Goal: Find specific page/section: Find specific page/section

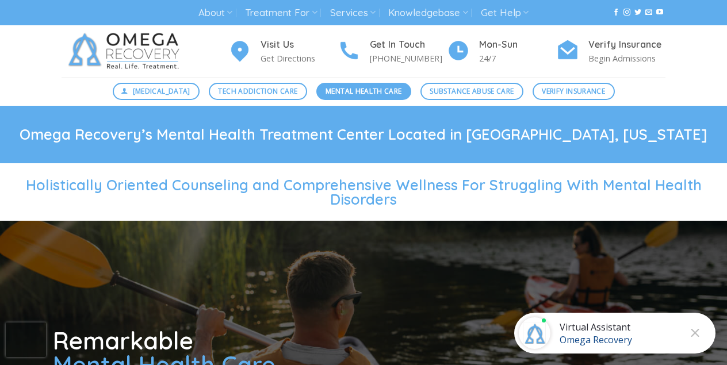
click at [363, 95] on span "Mental Health Care" at bounding box center [363, 91] width 76 height 11
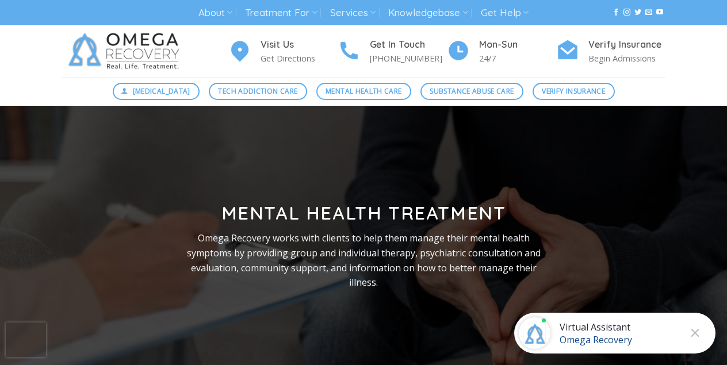
click at [607, 331] on div "Virtual Assistant" at bounding box center [595, 327] width 72 height 13
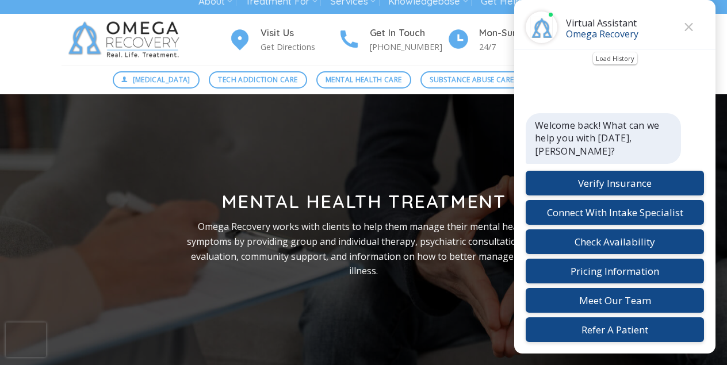
scroll to position [14, 0]
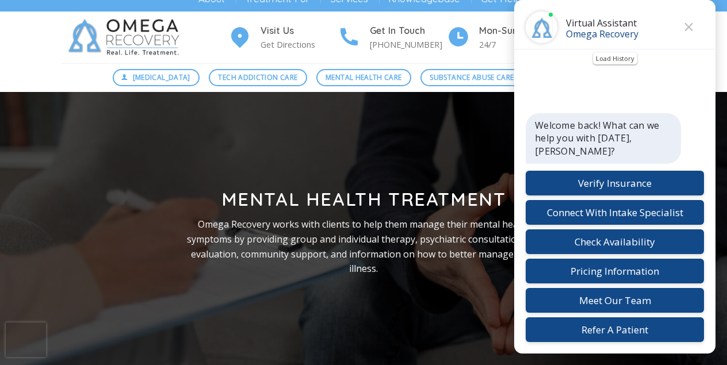
click at [687, 22] on button "Close" at bounding box center [688, 26] width 17 height 17
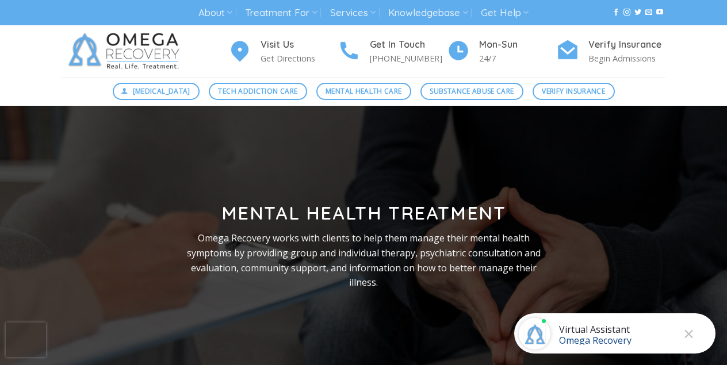
scroll to position [0, 0]
click at [357, 93] on span "Mental Health Care" at bounding box center [363, 91] width 76 height 11
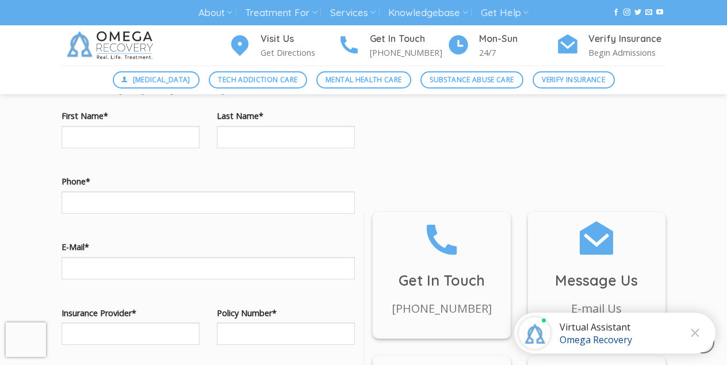
scroll to position [998, 0]
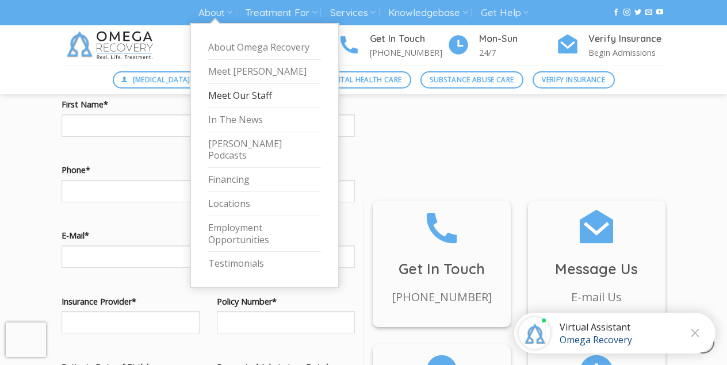
click at [216, 93] on link "Meet Our Staff" at bounding box center [264, 96] width 113 height 24
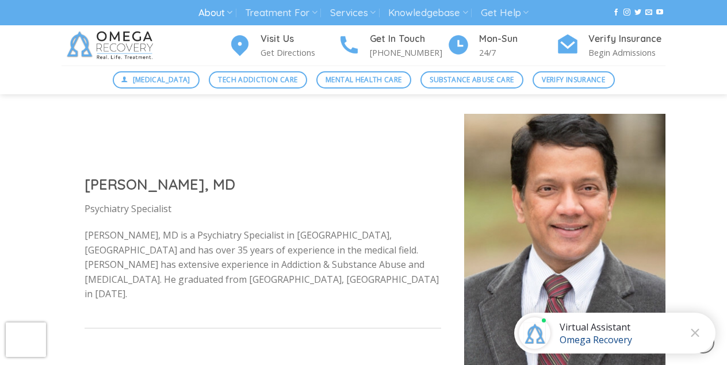
scroll to position [3227, 0]
